Goal: Information Seeking & Learning: Learn about a topic

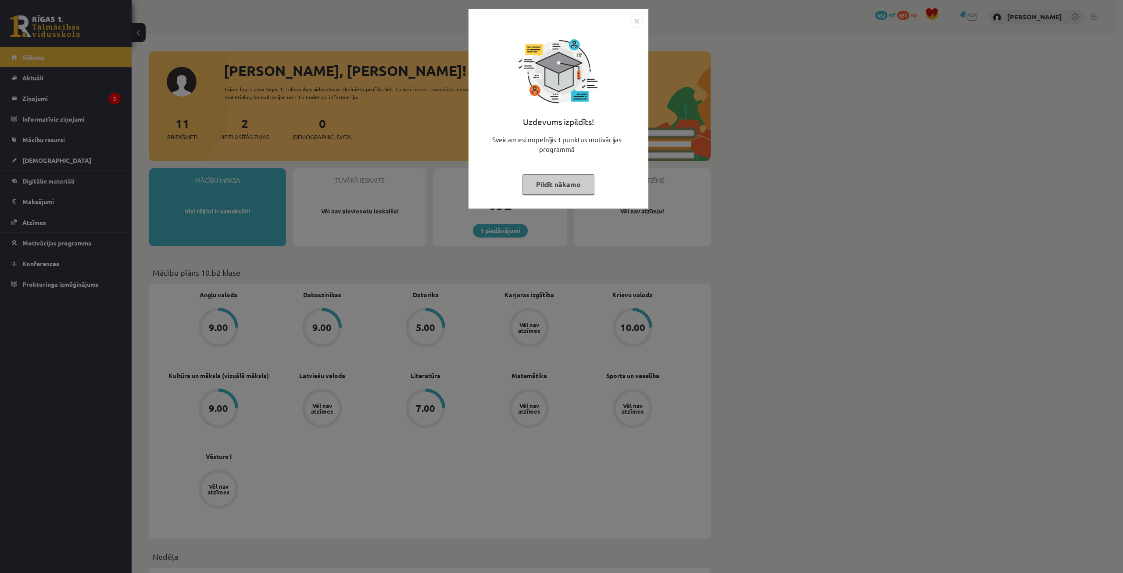
click at [563, 188] on button "Pildīt nākamo" at bounding box center [559, 184] width 72 height 20
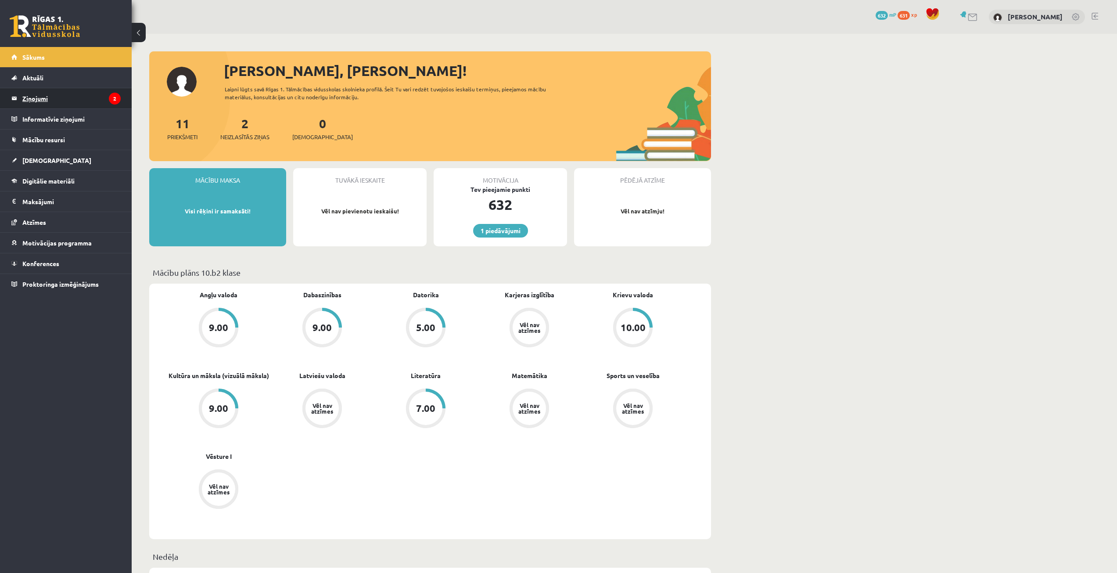
click at [65, 98] on legend "Ziņojumi 2" at bounding box center [71, 98] width 98 height 20
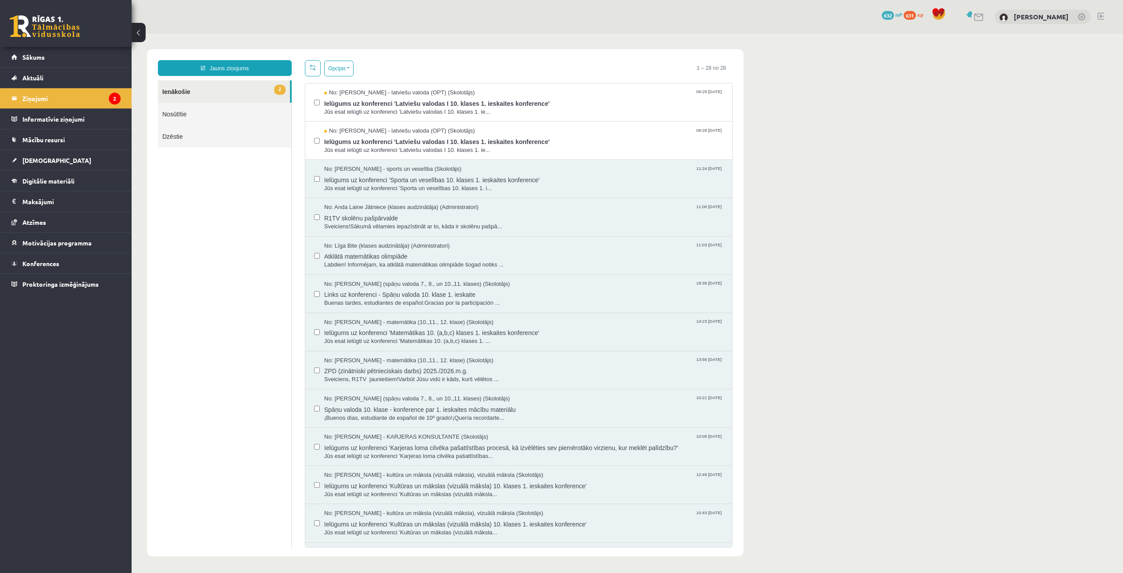
click at [186, 93] on link "2 Ienākošie" at bounding box center [224, 91] width 132 height 22
click at [345, 109] on span "Jūs esat ielūgti uz konferenci 'Latviešu valodas I 10. klases 1. ie..." at bounding box center [523, 112] width 399 height 8
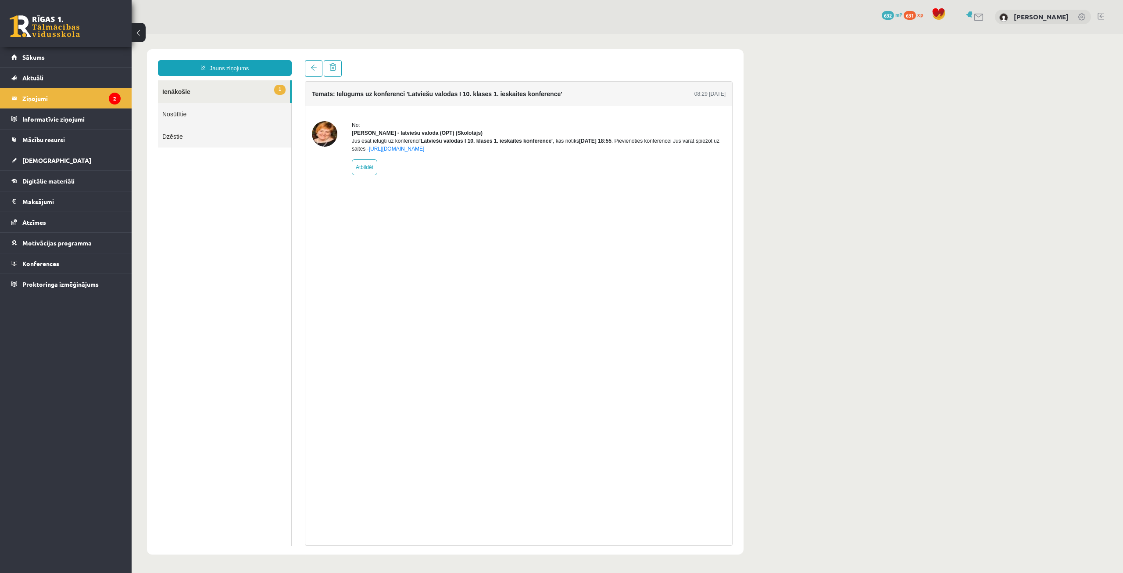
click at [227, 89] on link "1 Ienākošie" at bounding box center [224, 91] width 132 height 22
click at [179, 88] on link "1 Ienākošie" at bounding box center [224, 91] width 132 height 22
click at [71, 95] on legend "Ziņojumi 2" at bounding box center [71, 98] width 98 height 20
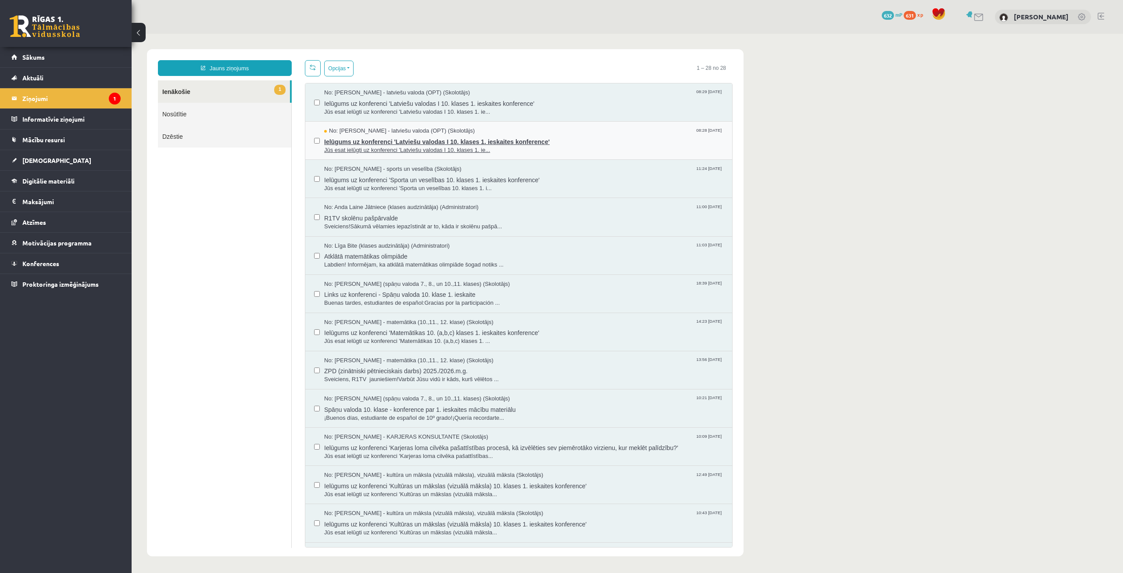
click at [344, 130] on span "No: [PERSON_NAME] - latviešu valoda (OPT) (Skolotājs)" at bounding box center [399, 131] width 151 height 8
click at [81, 167] on link "[DEMOGRAPHIC_DATA]" at bounding box center [65, 160] width 109 height 20
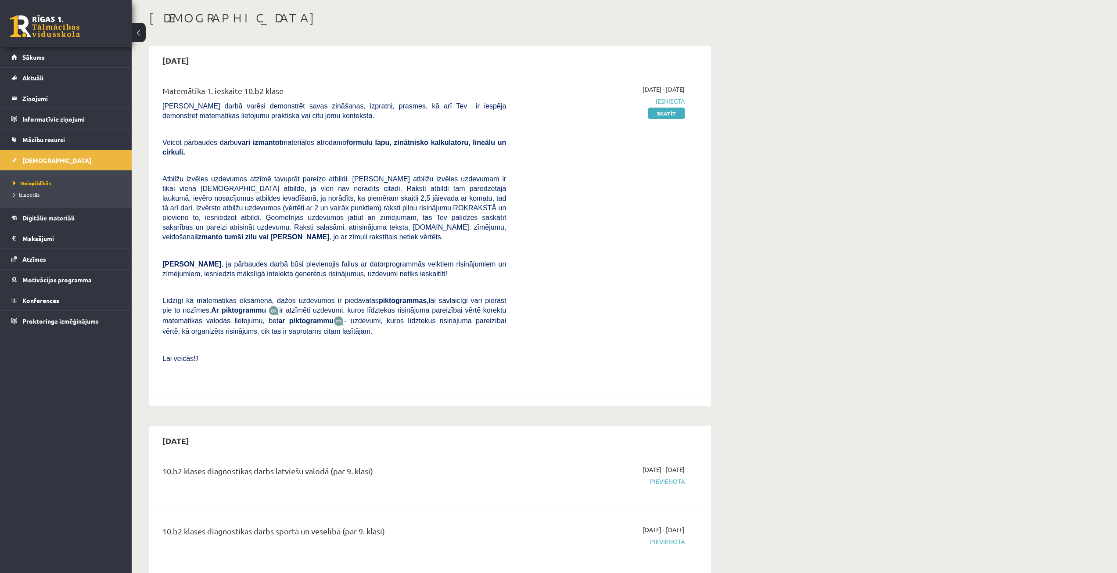
scroll to position [44, 0]
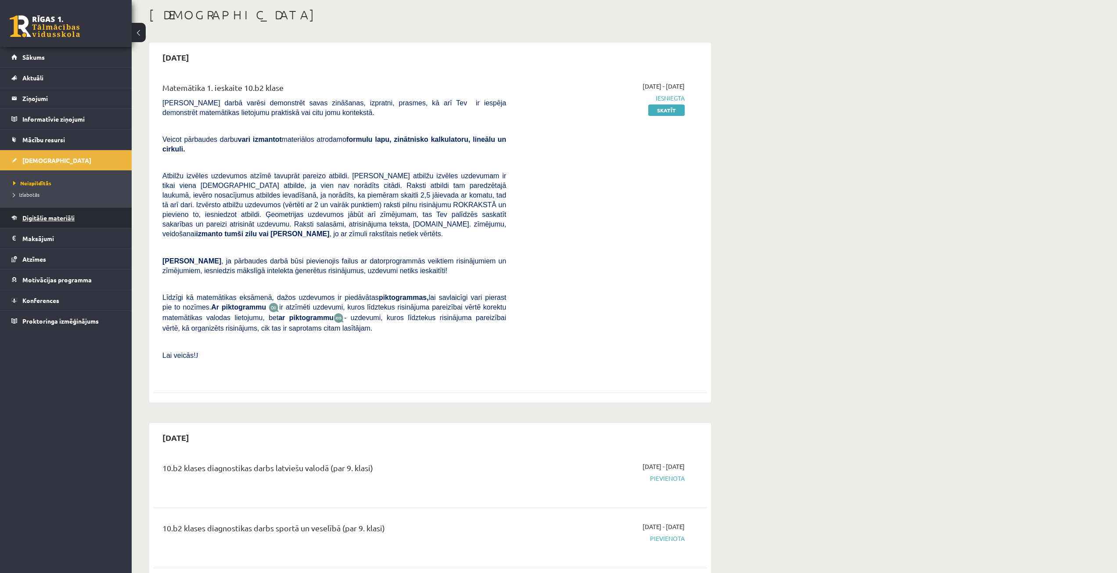
click at [75, 219] on span "Digitālie materiāli" at bounding box center [48, 218] width 52 height 8
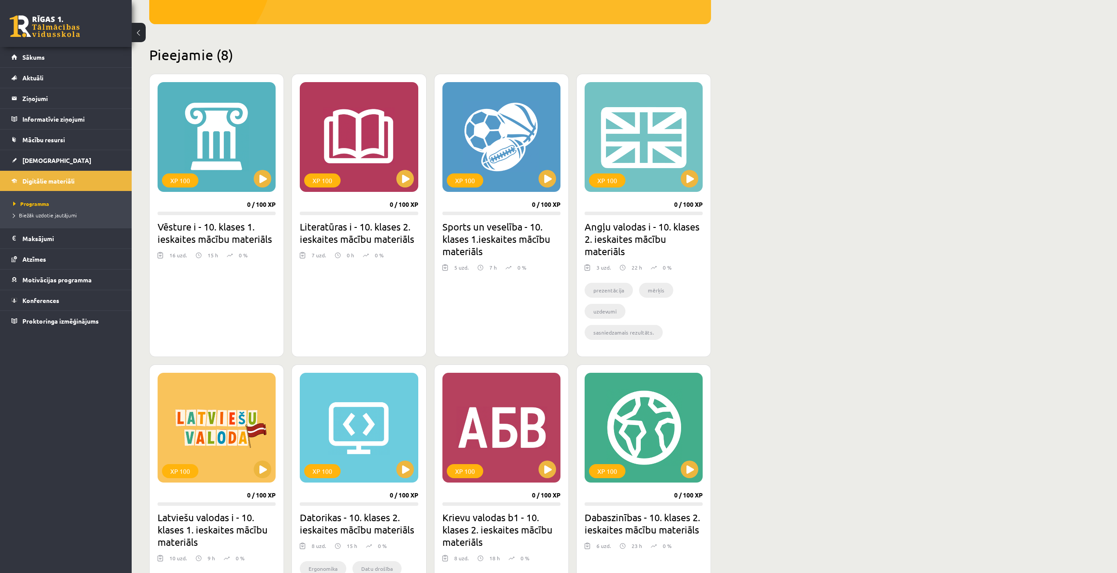
scroll to position [176, 0]
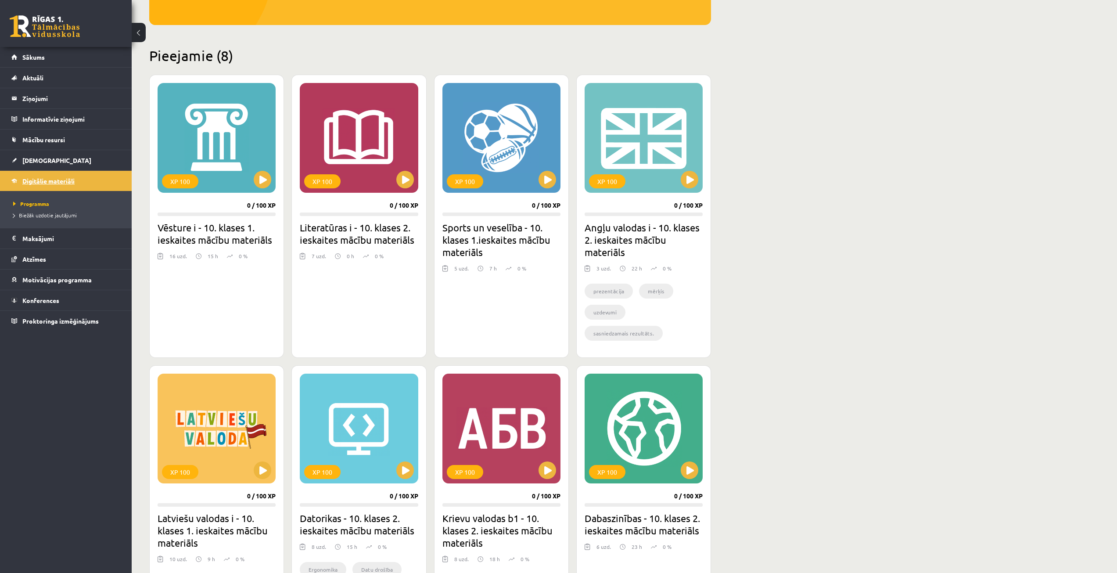
click at [82, 172] on link "Digitālie materiāli" at bounding box center [65, 181] width 109 height 20
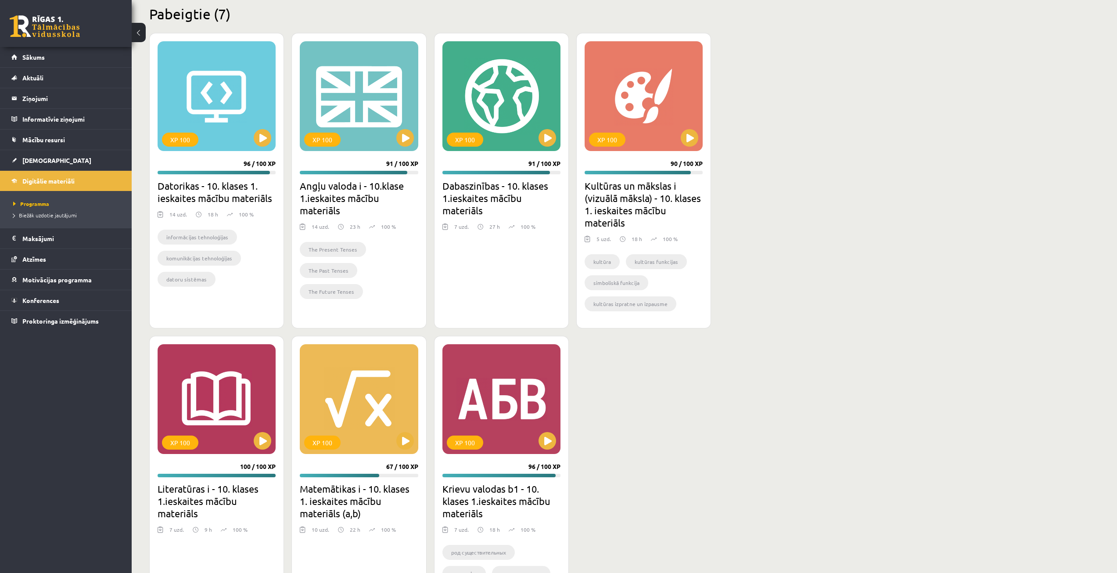
scroll to position [804, 0]
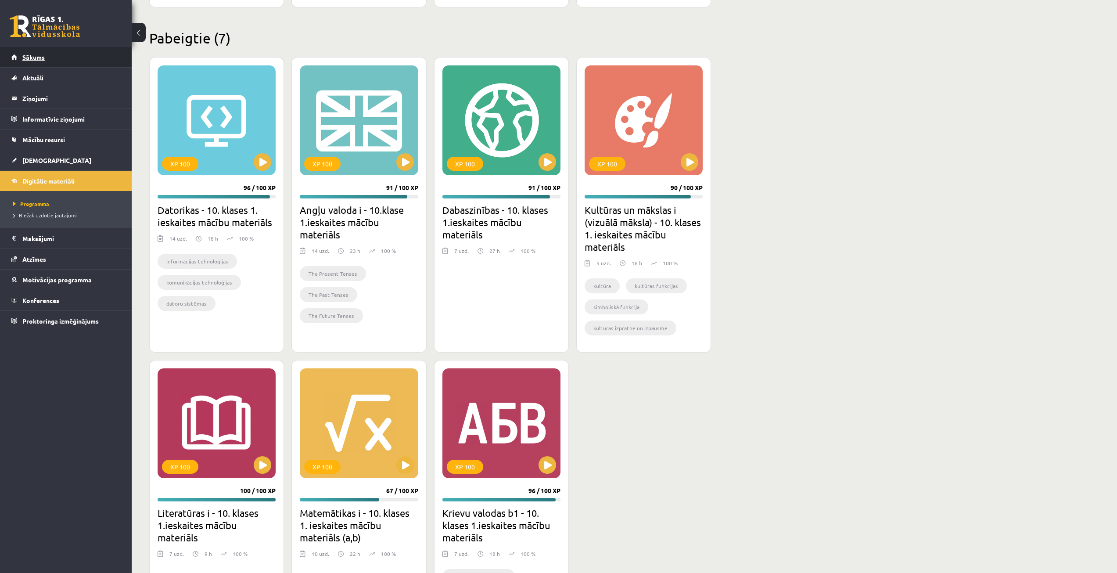
click at [59, 58] on link "Sākums" at bounding box center [65, 57] width 109 height 20
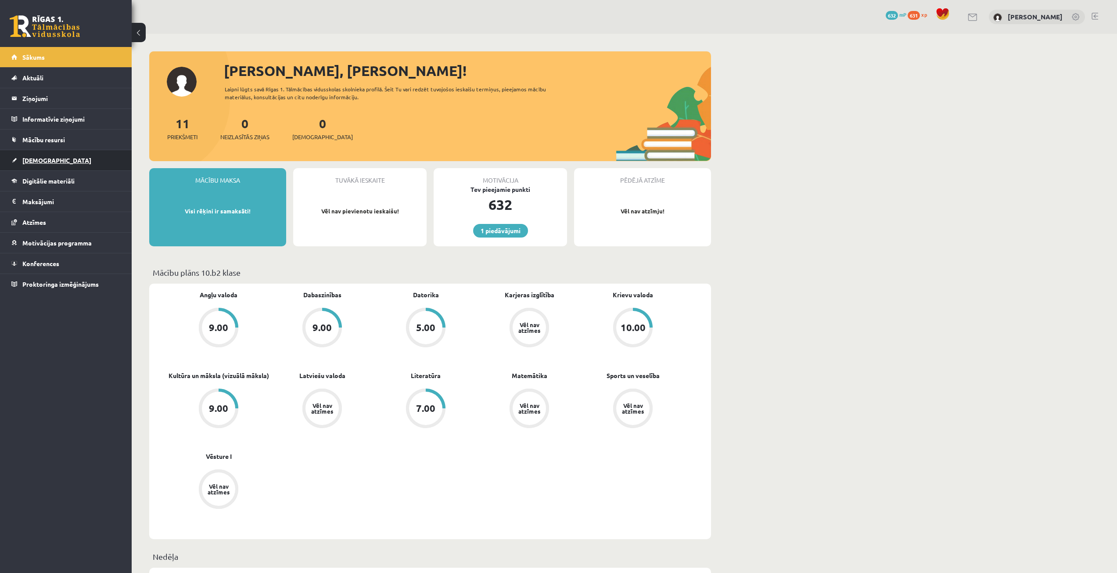
click at [65, 158] on link "[DEMOGRAPHIC_DATA]" at bounding box center [65, 160] width 109 height 20
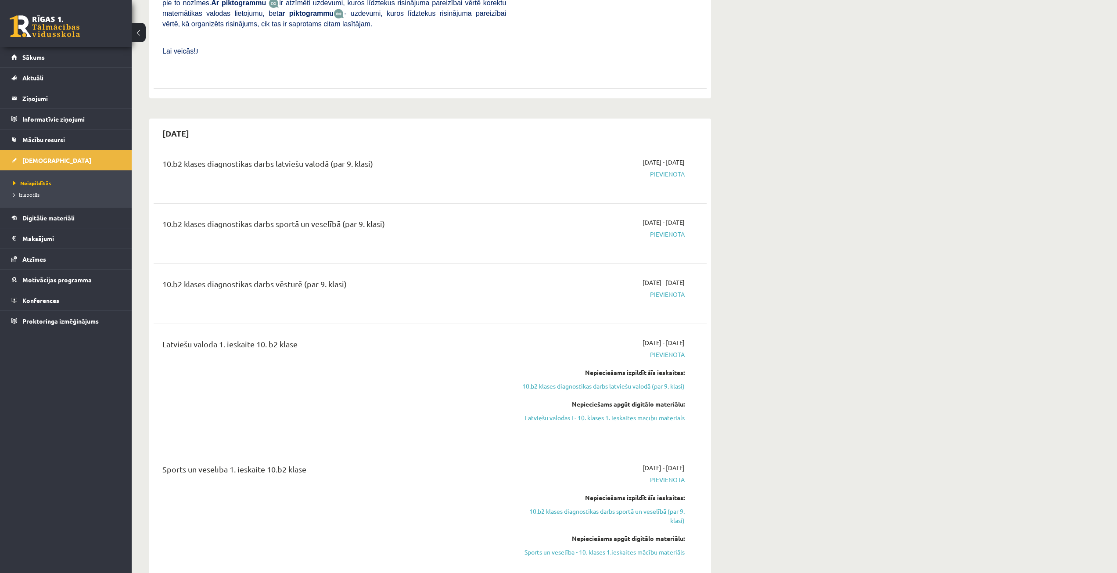
scroll to position [351, 0]
